Goal: Transaction & Acquisition: Subscribe to service/newsletter

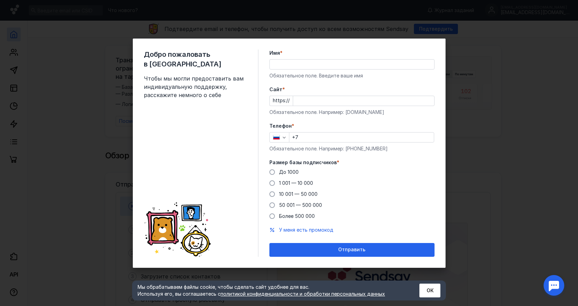
click at [315, 103] on input "Cайт *" at bounding box center [363, 101] width 141 height 10
click at [294, 68] on div "Имя * Обязательное поле. Введите ваше имя" at bounding box center [351, 65] width 165 height 30
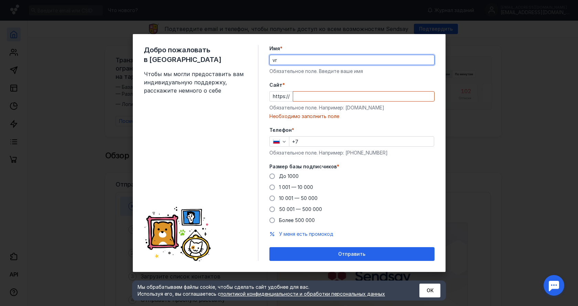
type input "v"
type input "макс"
click at [340, 99] on input "Cайт *" at bounding box center [363, 97] width 141 height 10
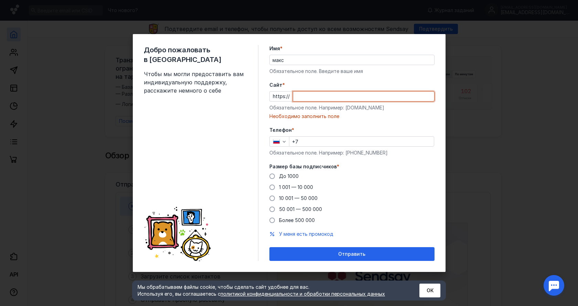
paste input "www.mtsbank.ru/"
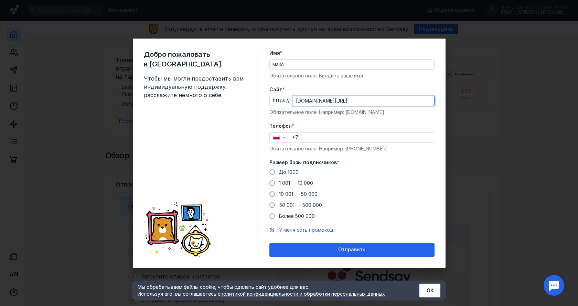
type input "www.mtsbank.ru/"
click at [321, 141] on input "+7" at bounding box center [361, 137] width 145 height 10
drag, startPoint x: 179, startPoint y: 136, endPoint x: 187, endPoint y: 142, distance: 9.9
click at [179, 136] on div "Добро пожаловать в Sendsay Чтобы мы могли предоставить вам индивидуальную подде…" at bounding box center [201, 153] width 115 height 207
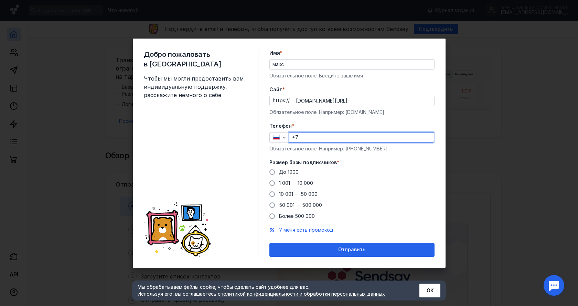
drag, startPoint x: 309, startPoint y: 135, endPoint x: 310, endPoint y: 139, distance: 4.7
click at [310, 136] on input "+7" at bounding box center [361, 137] width 145 height 10
paste input "791 504-67-93"
click at [302, 137] on input "+7 791 504-67-93" at bounding box center [361, 137] width 145 height 10
type input "+7 915 046-79-34"
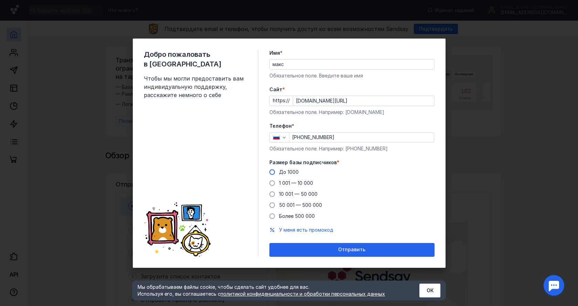
click at [274, 173] on span at bounding box center [272, 172] width 6 height 6
click at [0, 0] on input "До 1000" at bounding box center [0, 0] width 0 height 0
click at [314, 247] on div "Отправить" at bounding box center [352, 250] width 158 height 6
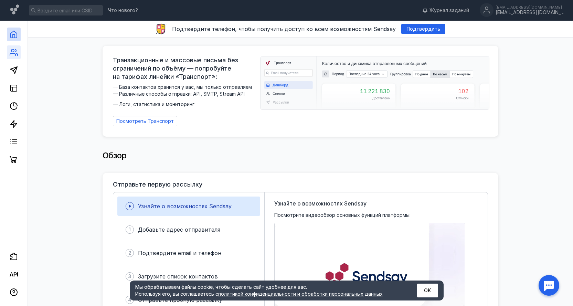
click at [18, 53] on link at bounding box center [14, 52] width 14 height 14
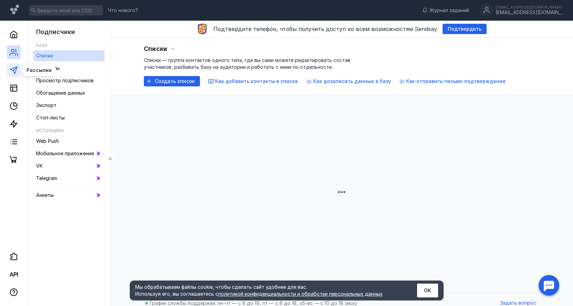
click at [15, 73] on polygon at bounding box center [13, 70] width 7 height 7
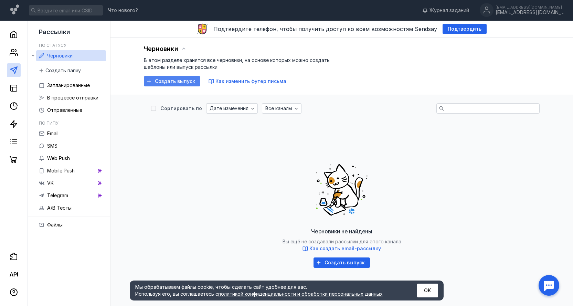
click at [179, 80] on span "Создать выпуск" at bounding box center [175, 81] width 40 height 6
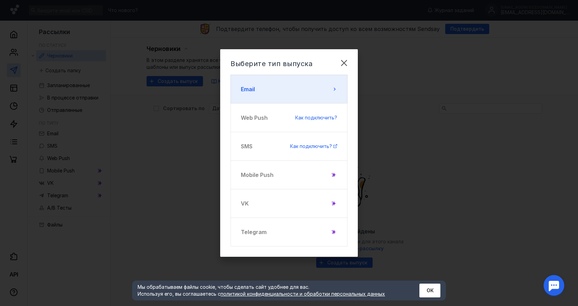
click at [312, 80] on button "Email" at bounding box center [289, 89] width 117 height 29
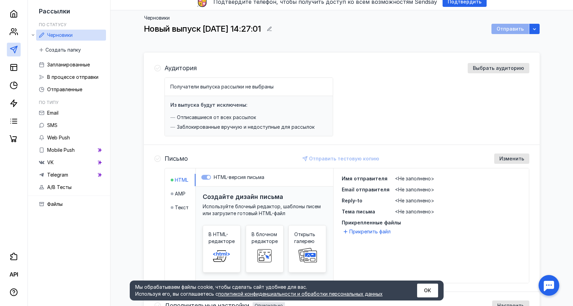
scroll to position [69, 0]
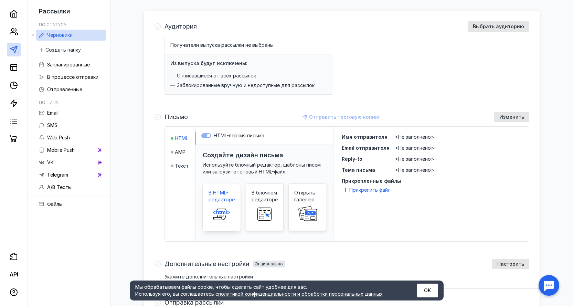
click at [226, 204] on span at bounding box center [222, 214] width 22 height 22
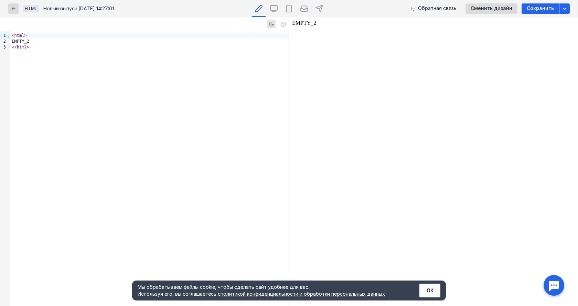
click at [319, 93] on body "EMPTY_2" at bounding box center [433, 161] width 283 height 283
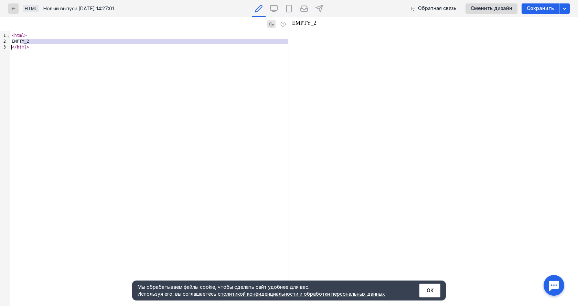
click at [203, 102] on div "< html > EMPTY_2 </ html >" at bounding box center [149, 168] width 278 height 275
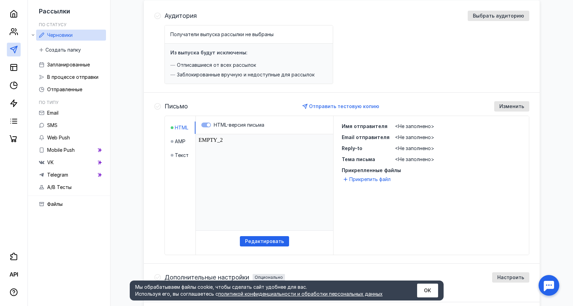
scroll to position [79, 0]
click at [180, 145] on span "AMP" at bounding box center [180, 142] width 11 height 7
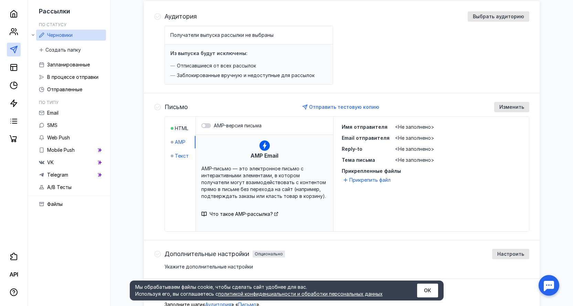
click at [178, 157] on span "Текст" at bounding box center [182, 155] width 14 height 7
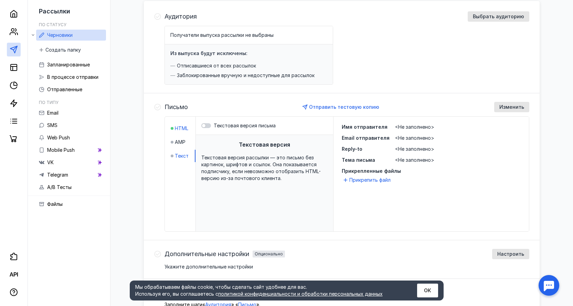
click at [182, 128] on span "HTML" at bounding box center [181, 128] width 13 height 7
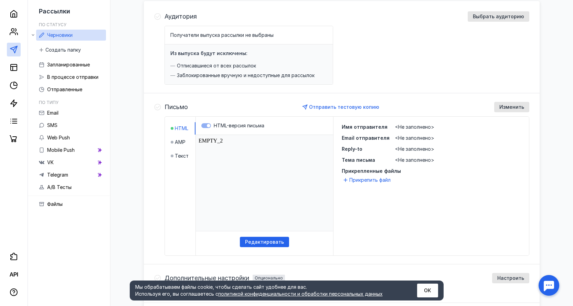
scroll to position [0, 0]
click at [208, 123] on label "HTML-версия письма" at bounding box center [264, 125] width 126 height 7
click at [208, 125] on label "HTML-версия письма" at bounding box center [264, 125] width 126 height 7
click at [213, 128] on label "HTML-версия письма" at bounding box center [264, 125] width 126 height 7
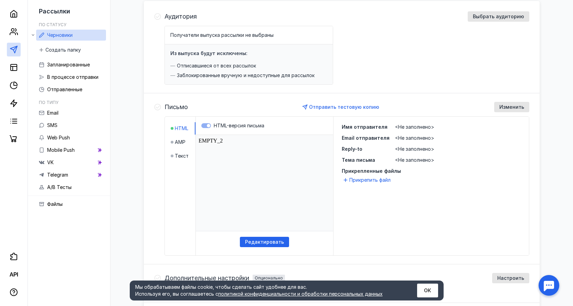
drag, startPoint x: 426, startPoint y: 199, endPoint x: 431, endPoint y: 203, distance: 6.3
click at [426, 200] on div "Имя отправителя <Не заполнено> Email отправителя <Не заполнено> Reply-to <Не за…" at bounding box center [430, 186] width 195 height 139
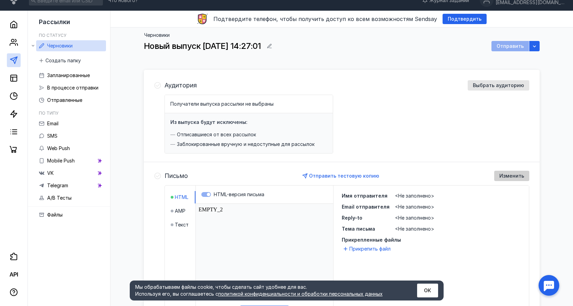
click at [512, 174] on span "Изменить" at bounding box center [511, 176] width 25 height 6
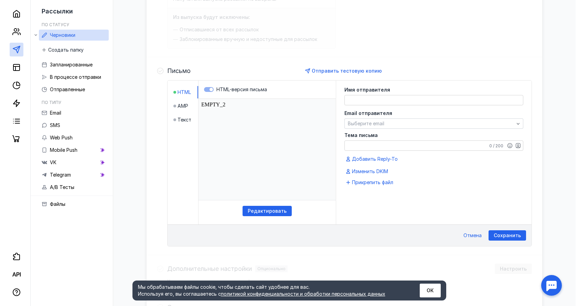
scroll to position [103, 0]
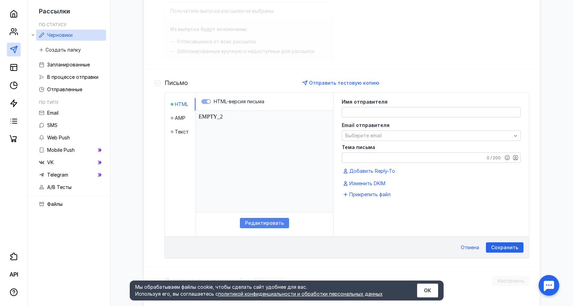
click at [253, 220] on div "Редактировать" at bounding box center [264, 223] width 49 height 10
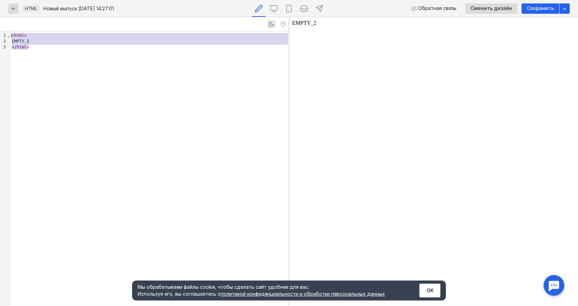
drag, startPoint x: 42, startPoint y: 52, endPoint x: 0, endPoint y: 20, distance: 52.7
click at [0, 20] on div "9 1 2 3 › ⌄ < html > EMPTY_2 </ html >" at bounding box center [144, 161] width 289 height 289
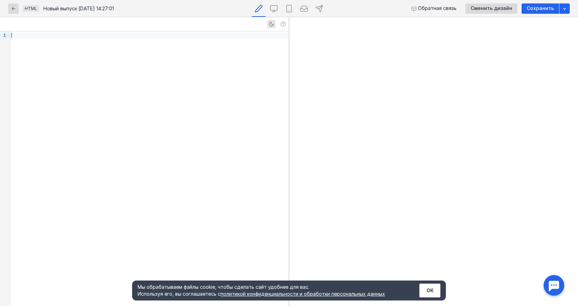
click at [69, 95] on div at bounding box center [149, 168] width 278 height 275
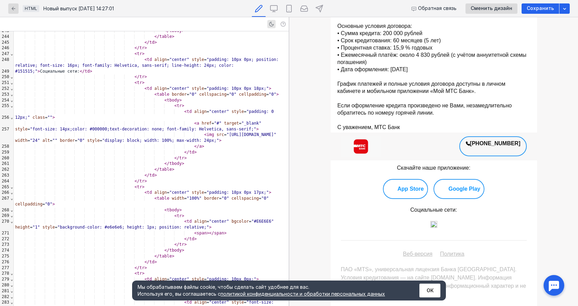
scroll to position [2186, 0]
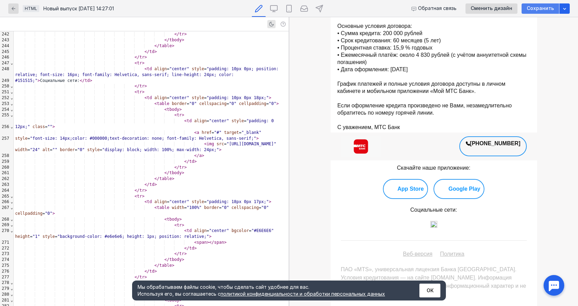
click at [542, 7] on span "Сохранить" at bounding box center [540, 9] width 27 height 6
click at [536, 8] on span "Сохранить" at bounding box center [540, 9] width 27 height 6
click at [275, 7] on icon at bounding box center [274, 8] width 8 height 8
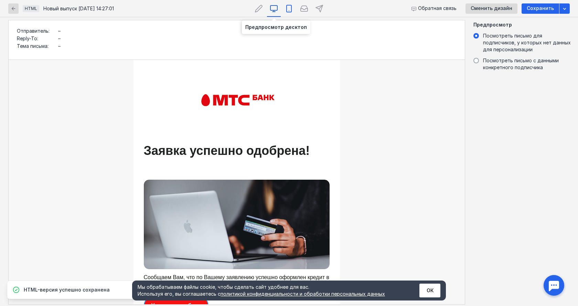
scroll to position [0, 0]
click at [287, 8] on icon at bounding box center [289, 8] width 5 height 7
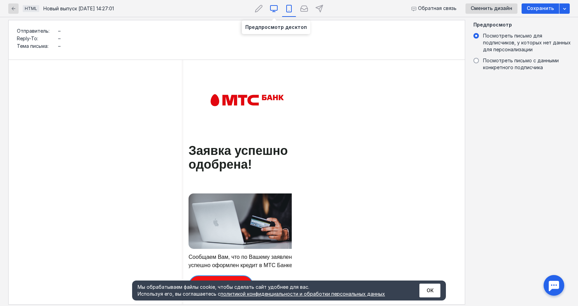
click at [270, 12] on div at bounding box center [274, 8] width 14 height 17
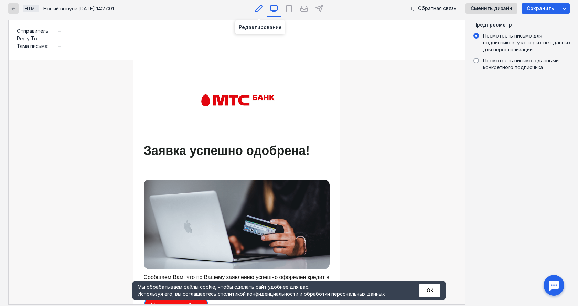
click at [260, 6] on icon at bounding box center [258, 8] width 7 height 7
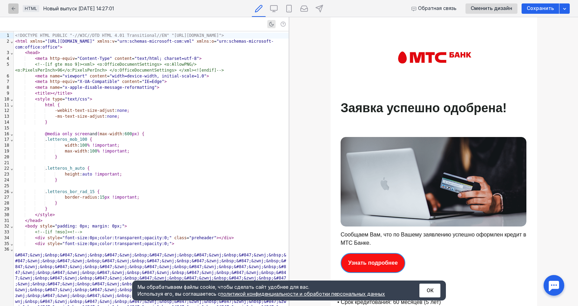
click at [12, 9] on icon "button" at bounding box center [14, 9] width 6 height 6
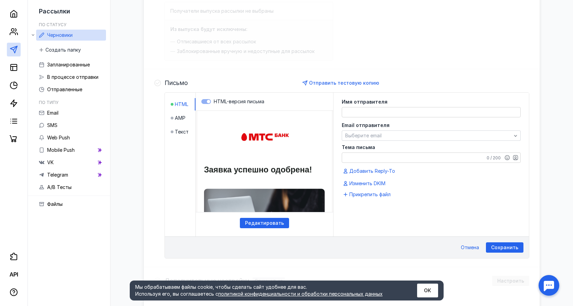
click at [367, 156] on textarea "Тема письма" at bounding box center [431, 158] width 178 height 10
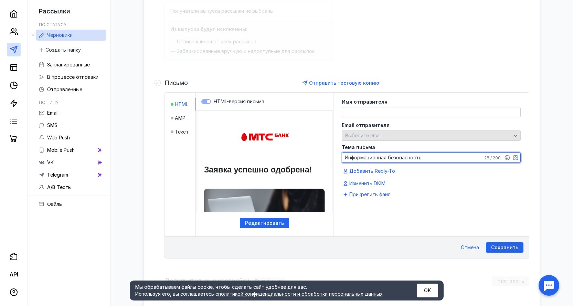
type textarea "Информационная безопасность"
click at [379, 135] on span "Выберите email" at bounding box center [363, 135] width 36 height 6
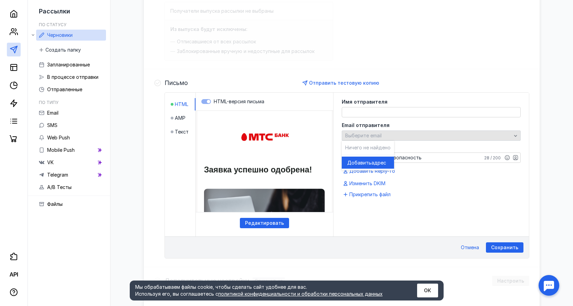
click at [409, 134] on div "Выберите email" at bounding box center [428, 136] width 170 height 6
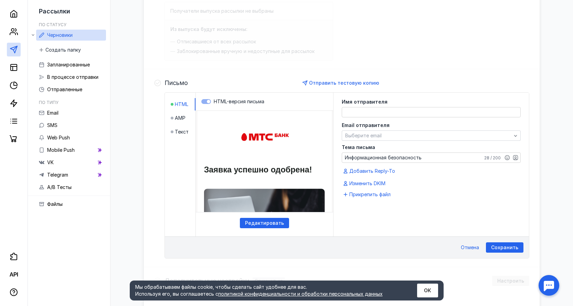
click at [394, 108] on textarea at bounding box center [431, 112] width 178 height 10
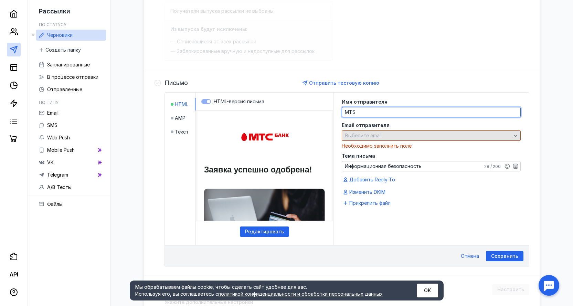
type textarea "MTS"
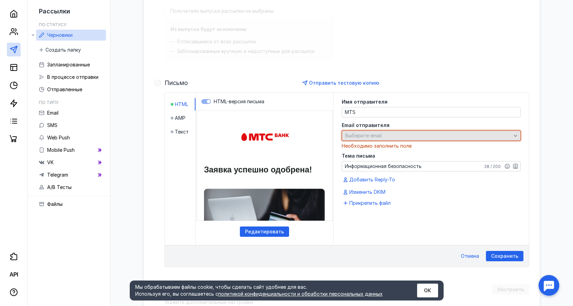
click at [415, 137] on div "Выберите email" at bounding box center [428, 136] width 170 height 6
click at [375, 135] on span "Выберите email" at bounding box center [363, 135] width 36 height 6
click at [403, 136] on div "Выберите email" at bounding box center [428, 136] width 170 height 6
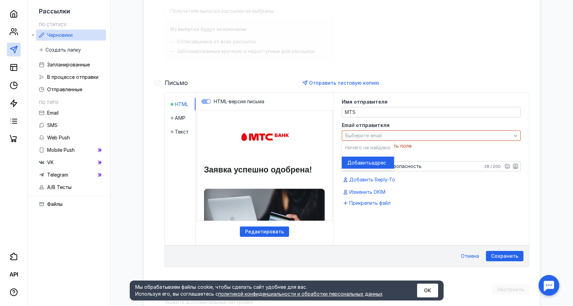
click at [372, 163] on span "адрес" at bounding box center [378, 162] width 15 height 7
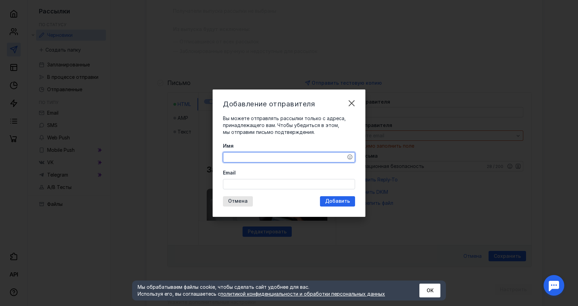
click at [298, 159] on textarea "Имя" at bounding box center [288, 157] width 131 height 10
click at [307, 182] on div "Email" at bounding box center [289, 179] width 132 height 20
paste input "[DOMAIN_NAME][EMAIL_ADDRESS][DOMAIN_NAME]"
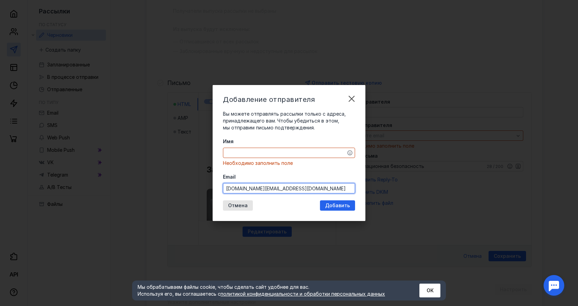
type input "[DOMAIN_NAME][EMAIL_ADDRESS][DOMAIN_NAME]"
click at [280, 152] on div "Имя Необходимо заполнить поле Email mts.bank.info@mail.ru" at bounding box center [289, 165] width 132 height 55
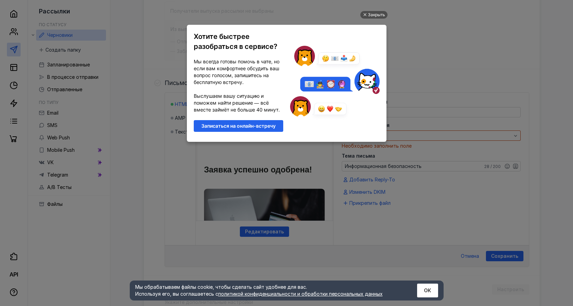
click at [426, 27] on ul "Закрыть Хотите быстрее разобраться в сервисе? Мы всегда готовы помочь в чате, н…" at bounding box center [286, 154] width 573 height 306
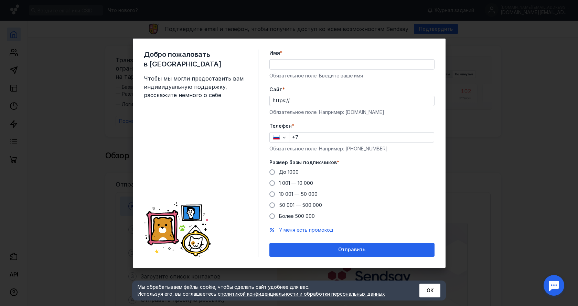
click at [502, 152] on div "Добро пожаловать в Sendsay Чтобы мы могли предоставить вам индивидуальную подде…" at bounding box center [289, 153] width 578 height 306
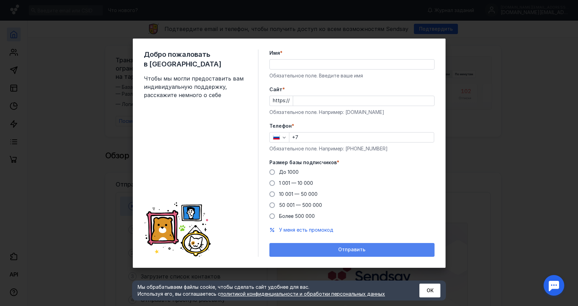
click at [325, 255] on div "Отправить" at bounding box center [351, 250] width 165 height 14
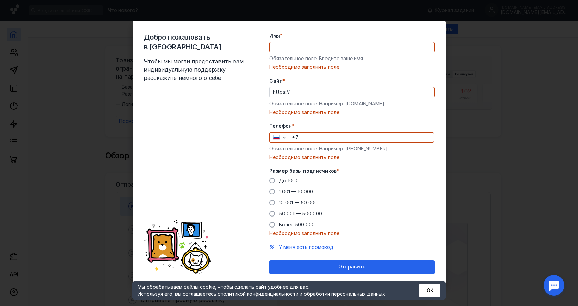
click at [494, 166] on div "Добро пожаловать в Sendsay Чтобы мы могли предоставить вам индивидуальную подде…" at bounding box center [289, 153] width 578 height 306
click at [93, 39] on div "Добро пожаловать в Sendsay Чтобы мы могли предоставить вам индивидуальную подде…" at bounding box center [289, 153] width 578 height 306
click at [93, 67] on div "Добро пожаловать в Sendsay Чтобы мы могли предоставить вам индивидуальную подде…" at bounding box center [289, 153] width 578 height 306
click at [94, 67] on div "Добро пожаловать в Sendsay Чтобы мы могли предоставить вам индивидуальную подде…" at bounding box center [289, 153] width 578 height 306
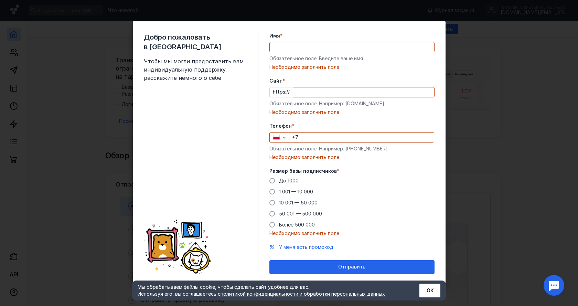
click at [420, 32] on div "Добро пожаловать в Sendsay Чтобы мы могли предоставить вам индивидуальную подде…" at bounding box center [289, 153] width 313 height 264
click at [490, 19] on div "Добро пожаловать в Sendsay Чтобы мы могли предоставить вам индивидуальную подде…" at bounding box center [289, 153] width 578 height 306
